Goal: Task Accomplishment & Management: Use online tool/utility

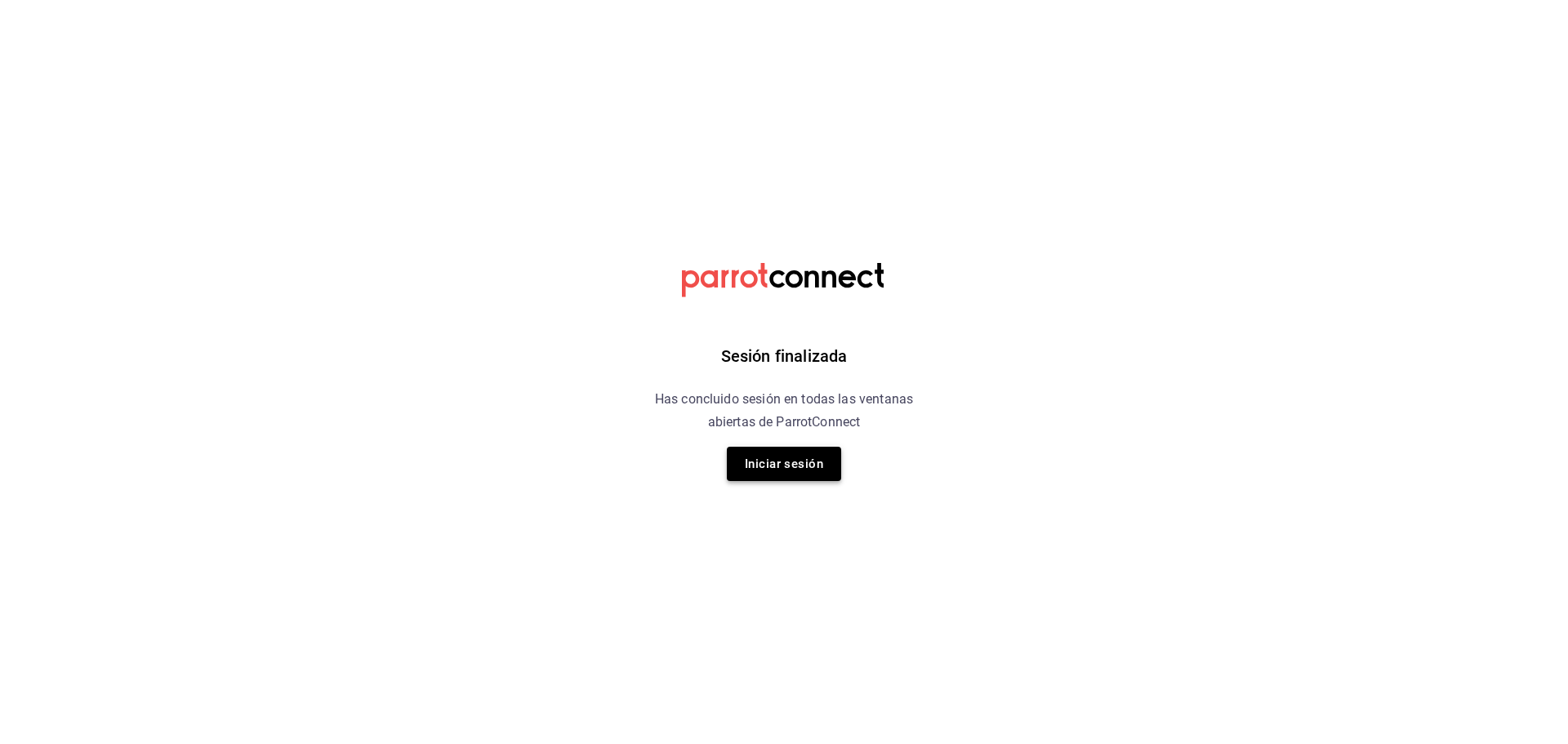
click at [786, 459] on button "Iniciar sesión" at bounding box center [784, 464] width 114 height 34
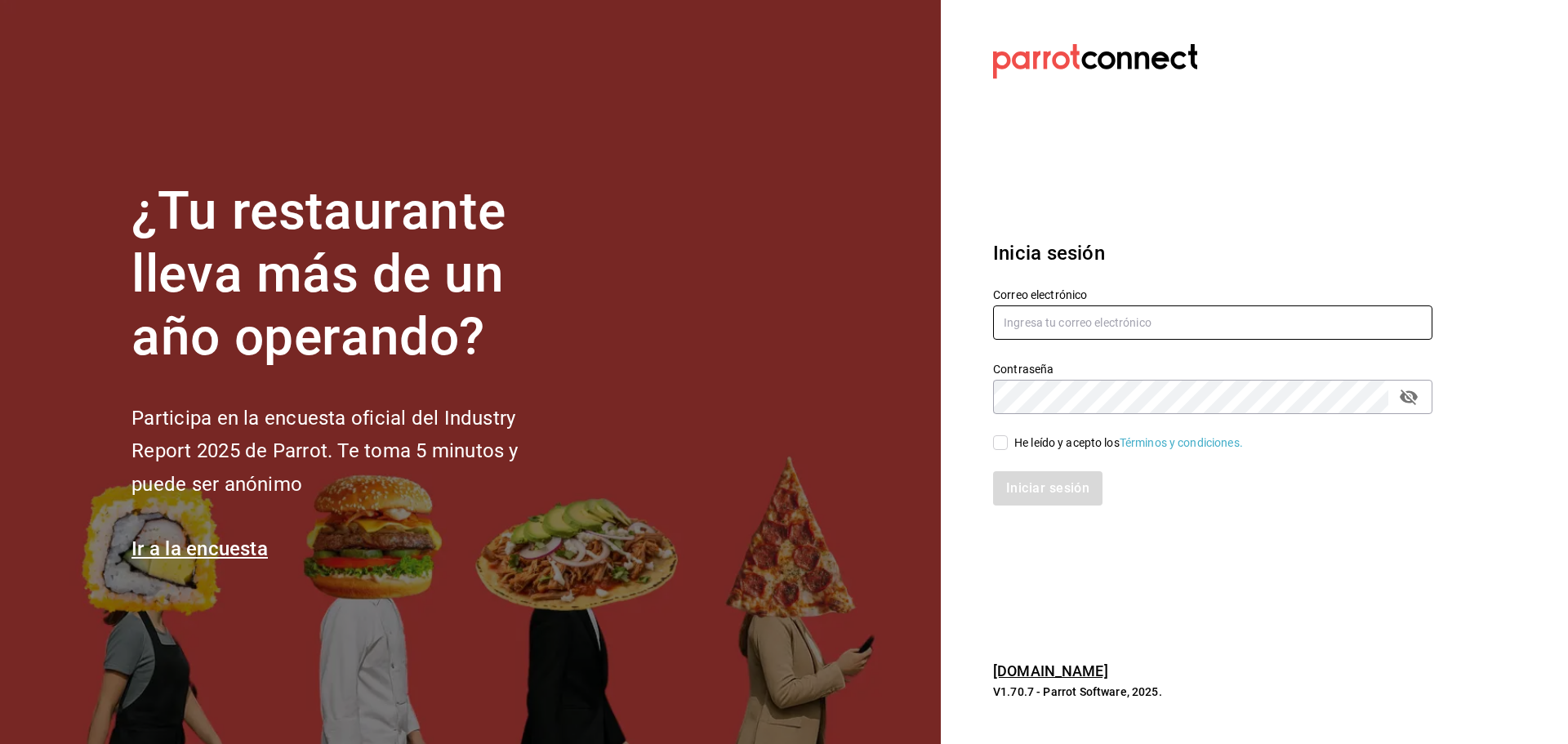
click at [1127, 325] on input "text" at bounding box center [1212, 322] width 440 height 34
type input "tairoh@yahoo.com"
click at [1004, 443] on input "He leído y acepto los Términos y condiciones." at bounding box center [1000, 442] width 14 height 14
checkbox input "true"
click at [1036, 493] on button "Iniciar sesión" at bounding box center [1048, 488] width 111 height 34
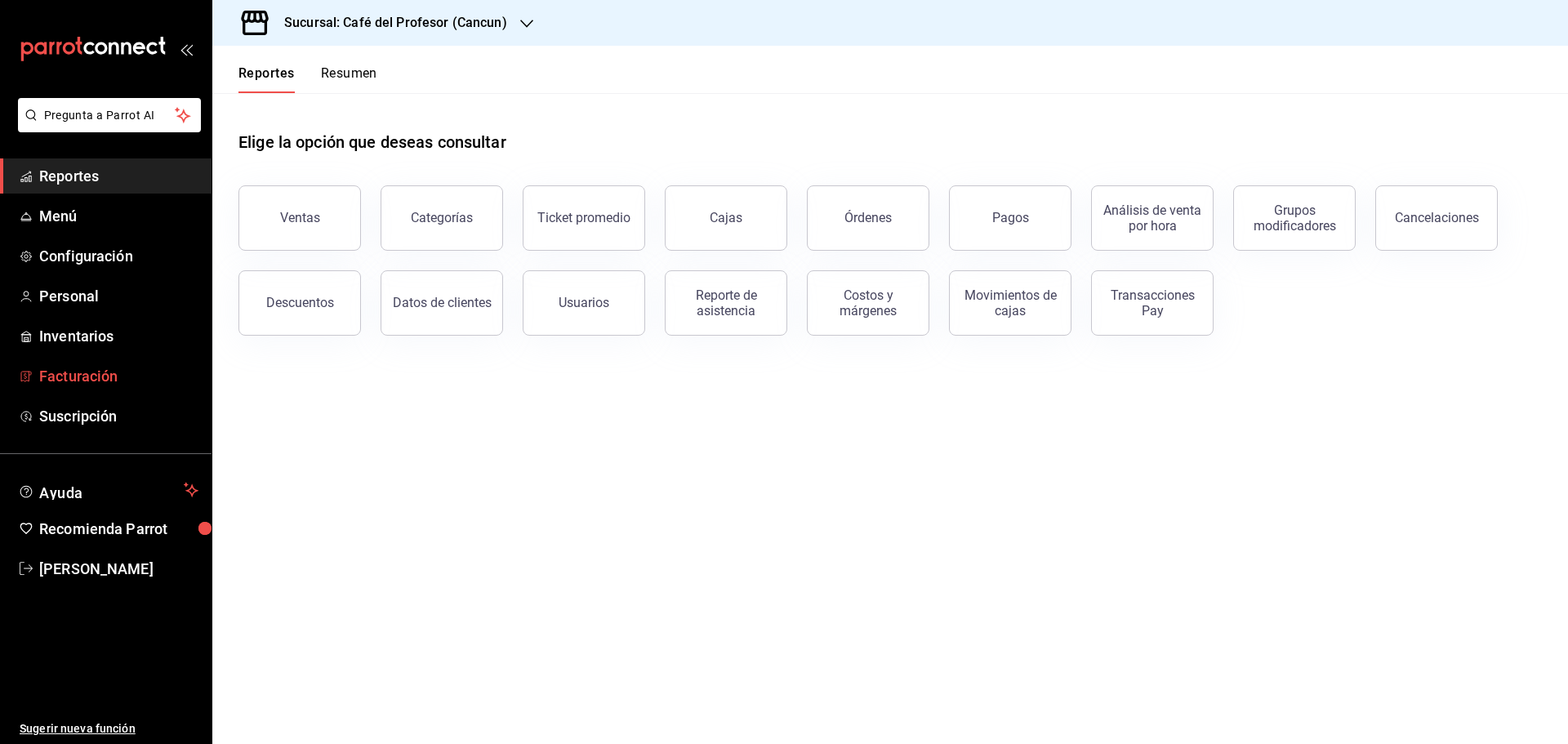
click at [71, 373] on span "Facturación" at bounding box center [118, 376] width 159 height 22
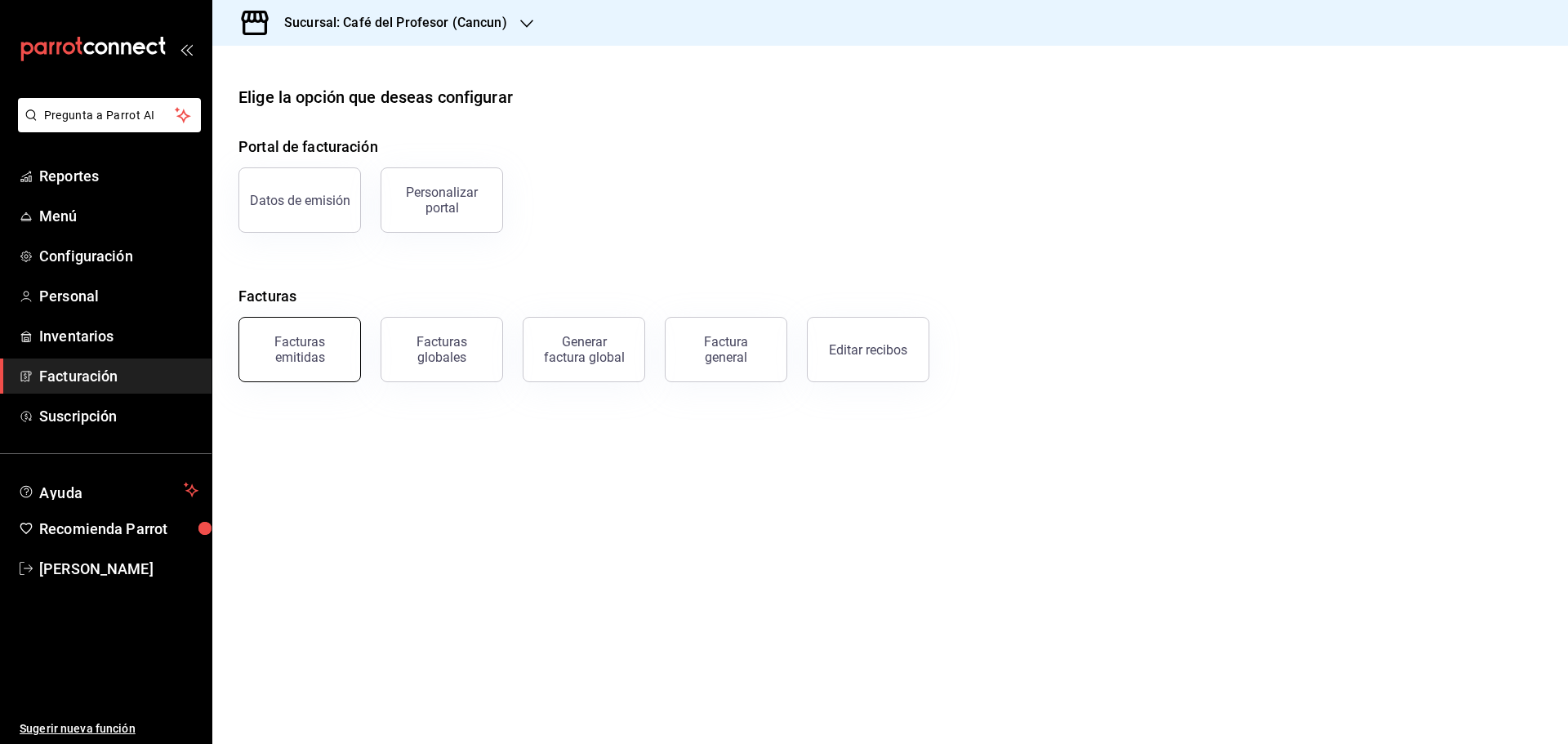
click at [296, 351] on div "Facturas emitidas" at bounding box center [299, 349] width 101 height 31
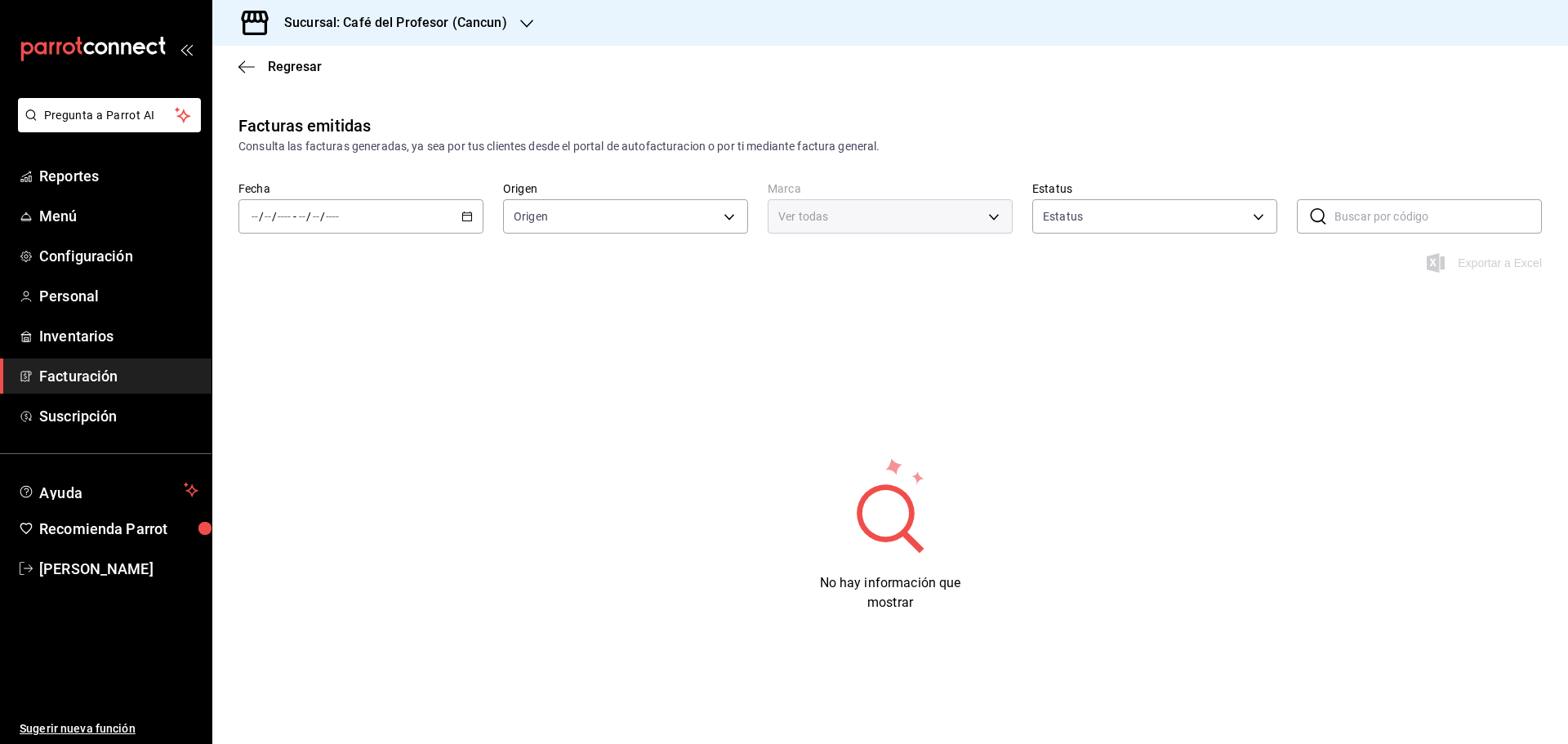
type input "ORDER_INVOICE,GENERAL_INVOICE"
type input "ACTIVE,PENDING_CANCELLATION,CANCELLED,PRE_CANCELLED"
type input "c124c12d-dc0e-4a3d-911f-5b13390841f9"
click at [468, 219] on icon "button" at bounding box center [467, 217] width 11 height 11
click at [310, 448] on span "Rango de fechas" at bounding box center [316, 449] width 127 height 17
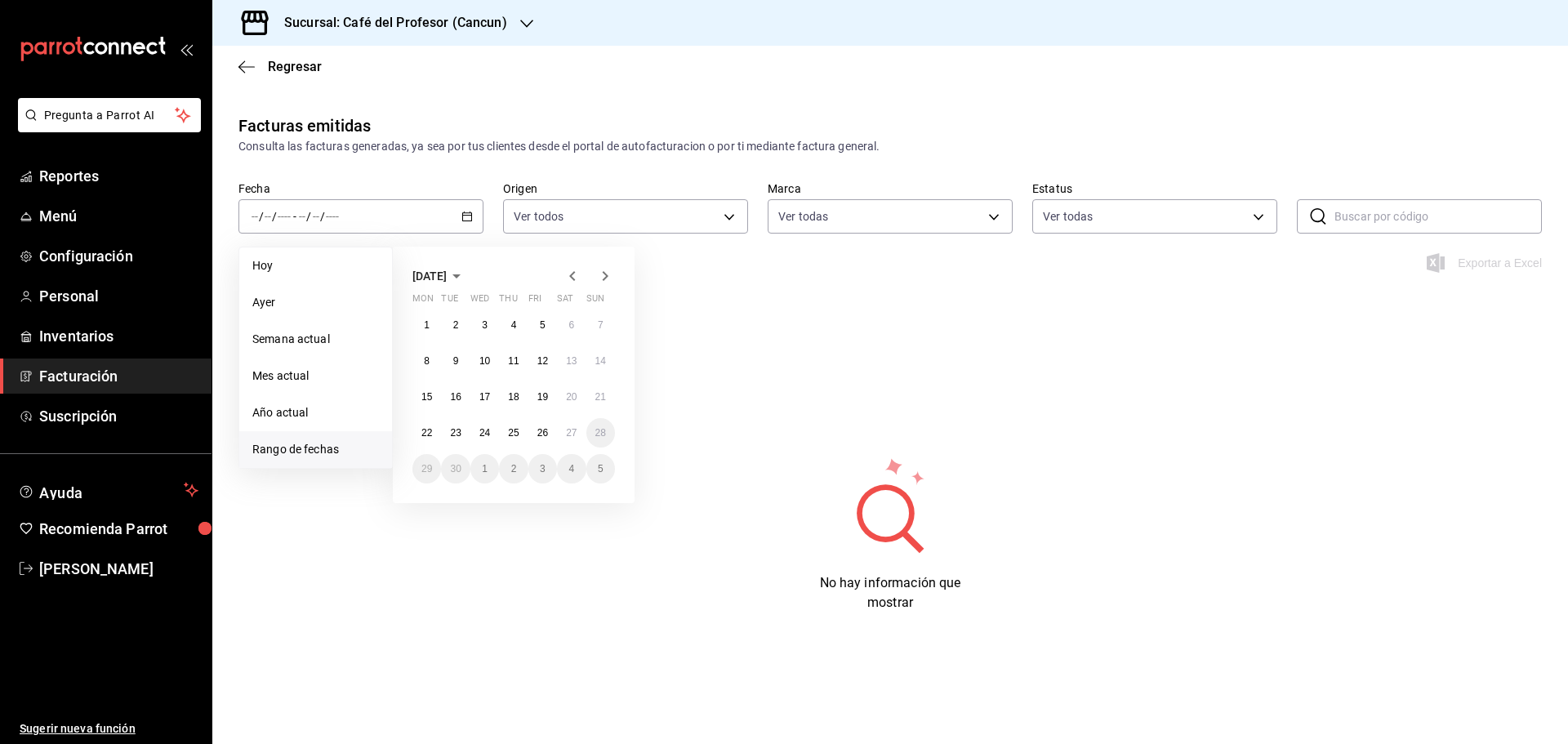
click at [567, 276] on icon "button" at bounding box center [572, 276] width 20 height 20
click at [542, 326] on abbr "1" at bounding box center [543, 325] width 6 height 11
click at [552, 468] on button "29" at bounding box center [543, 468] width 29 height 30
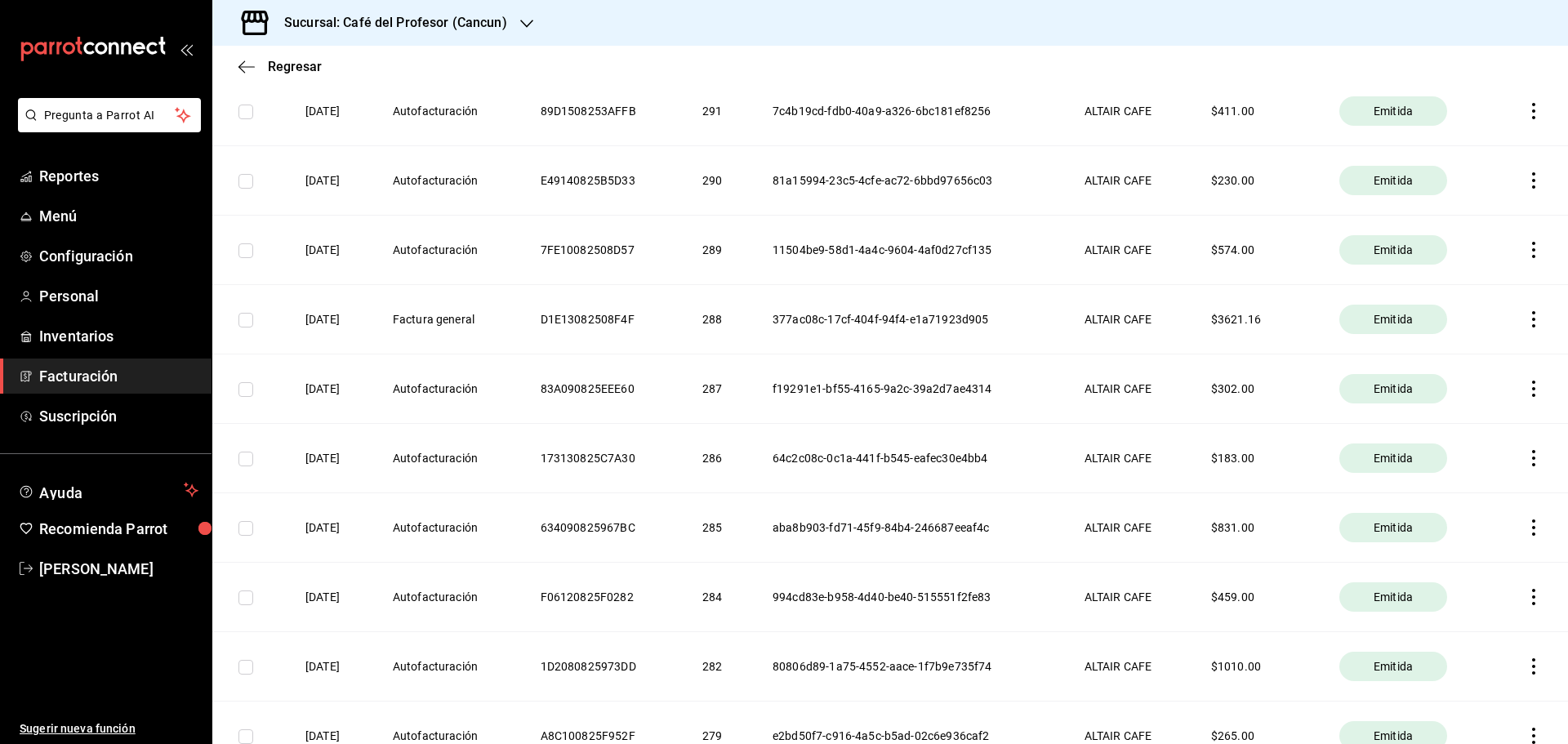
scroll to position [1817, 0]
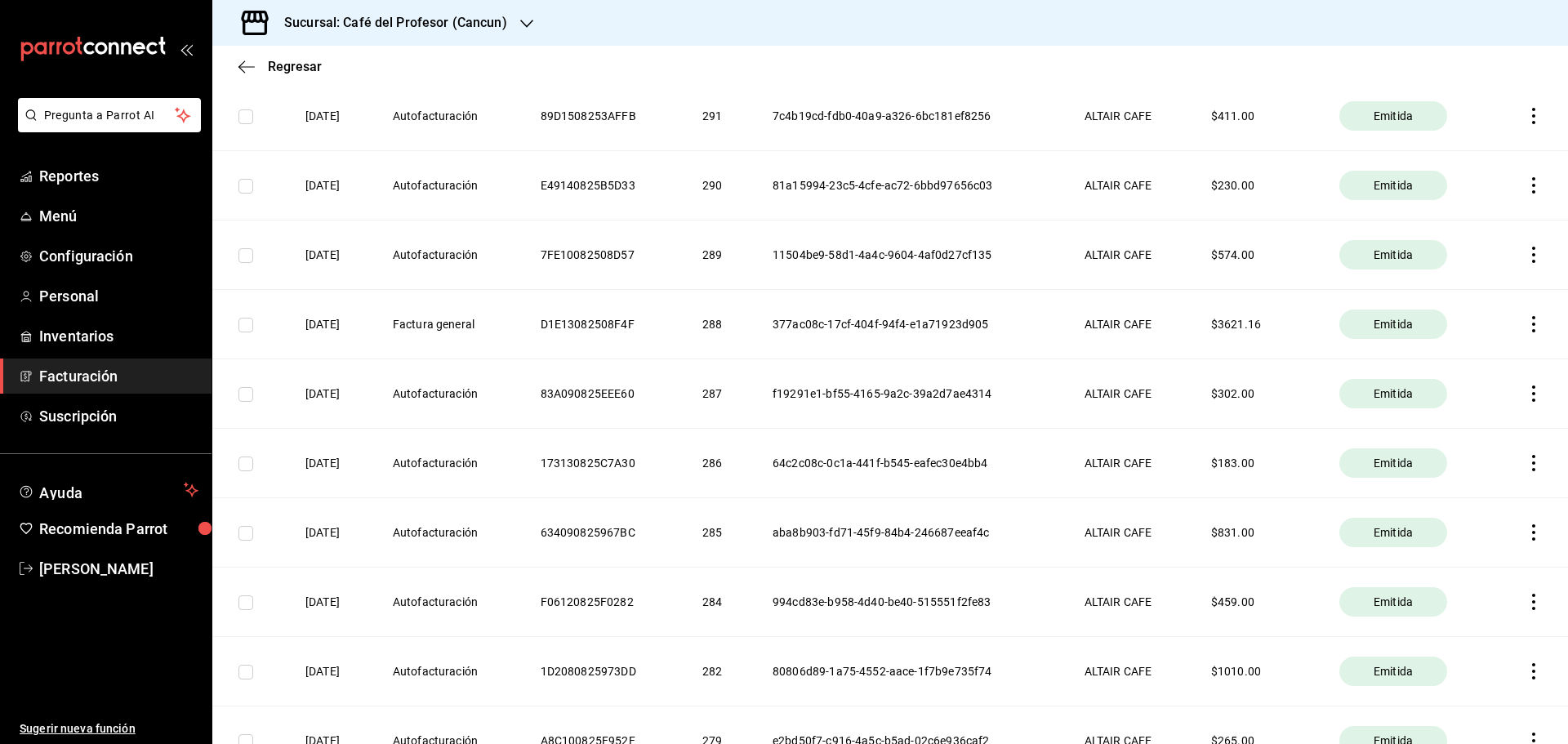
click at [1525, 320] on icon "button" at bounding box center [1533, 323] width 16 height 16
click at [1475, 281] on div "Descargar PDF" at bounding box center [1470, 284] width 78 height 13
